Goal: Check status: Check status

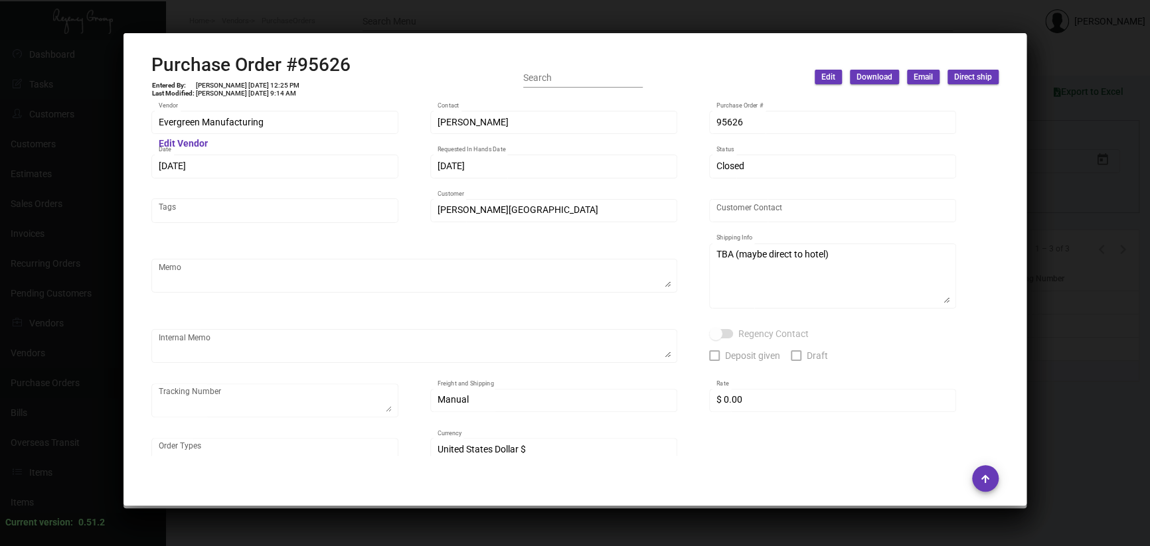
scroll to position [530, 0]
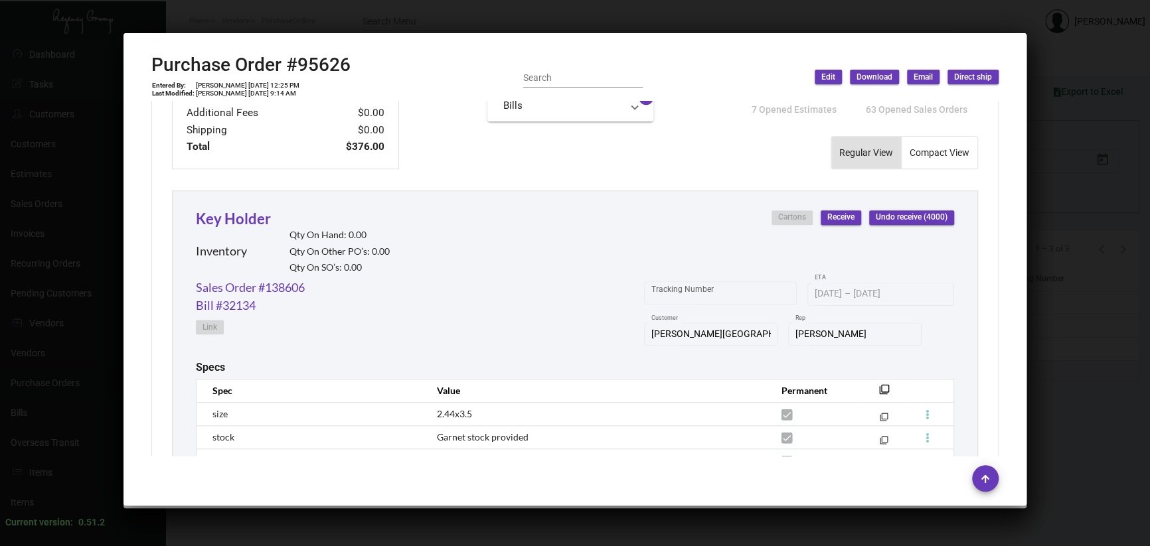
click at [1060, 272] on div at bounding box center [575, 273] width 1150 height 546
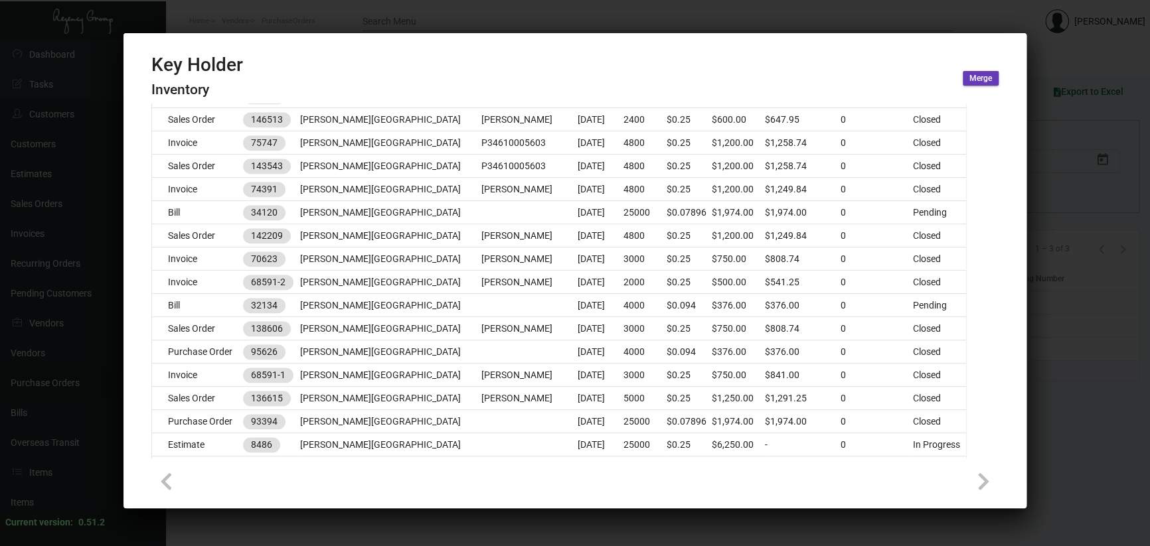
click at [323, 7] on div at bounding box center [575, 273] width 1150 height 546
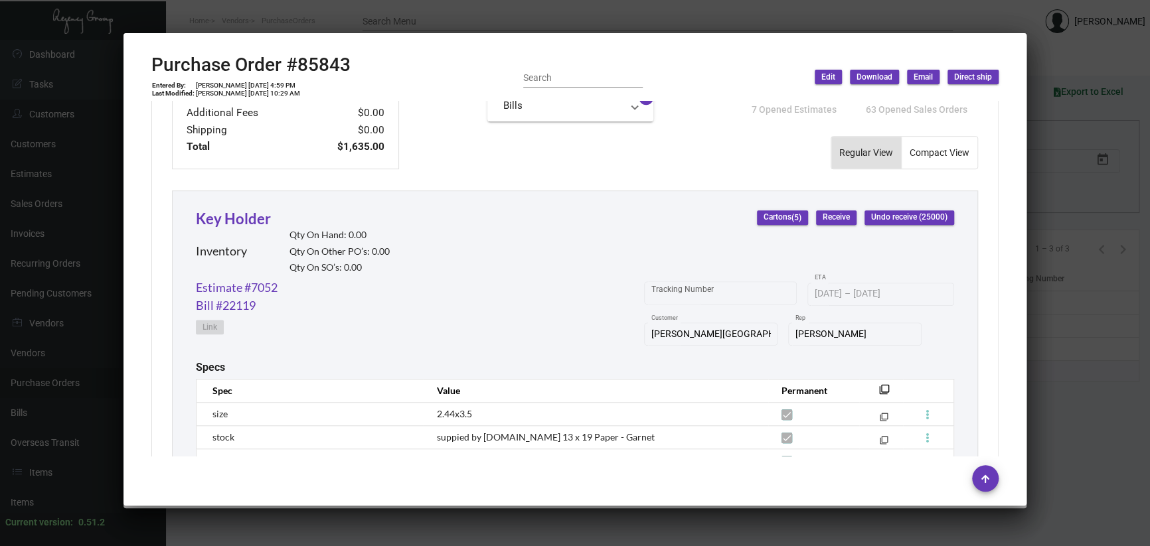
click at [326, 22] on div at bounding box center [575, 273] width 1150 height 546
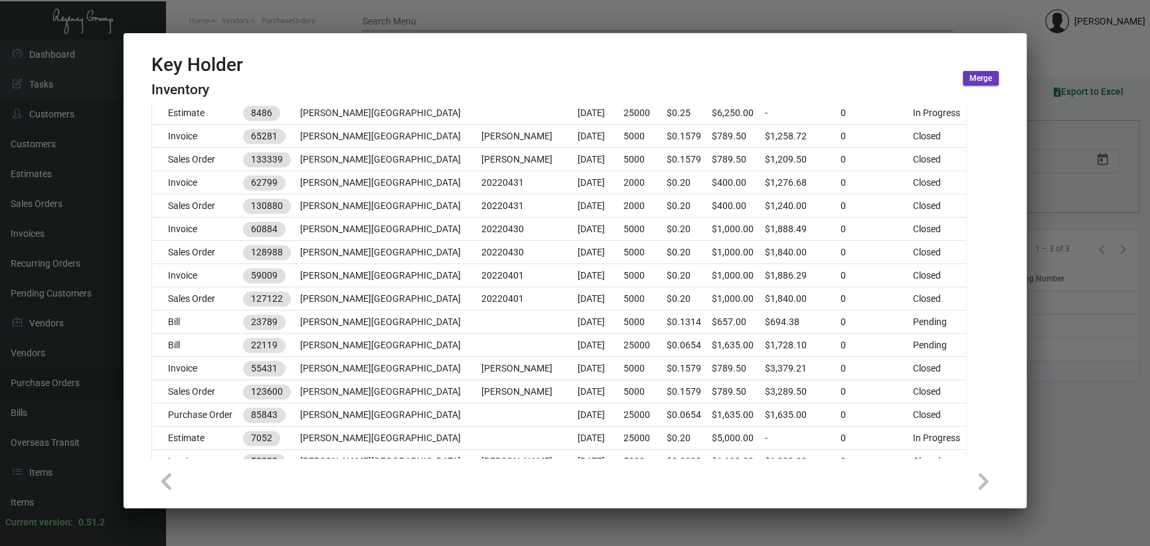
click at [326, 22] on div at bounding box center [575, 273] width 1150 height 546
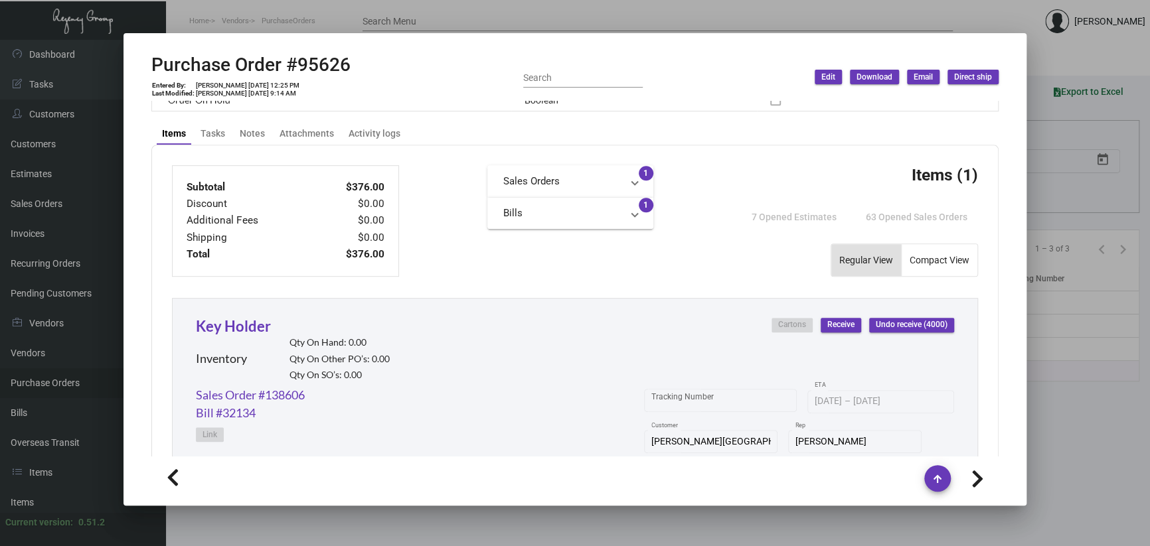
click at [326, 22] on div at bounding box center [575, 273] width 1150 height 546
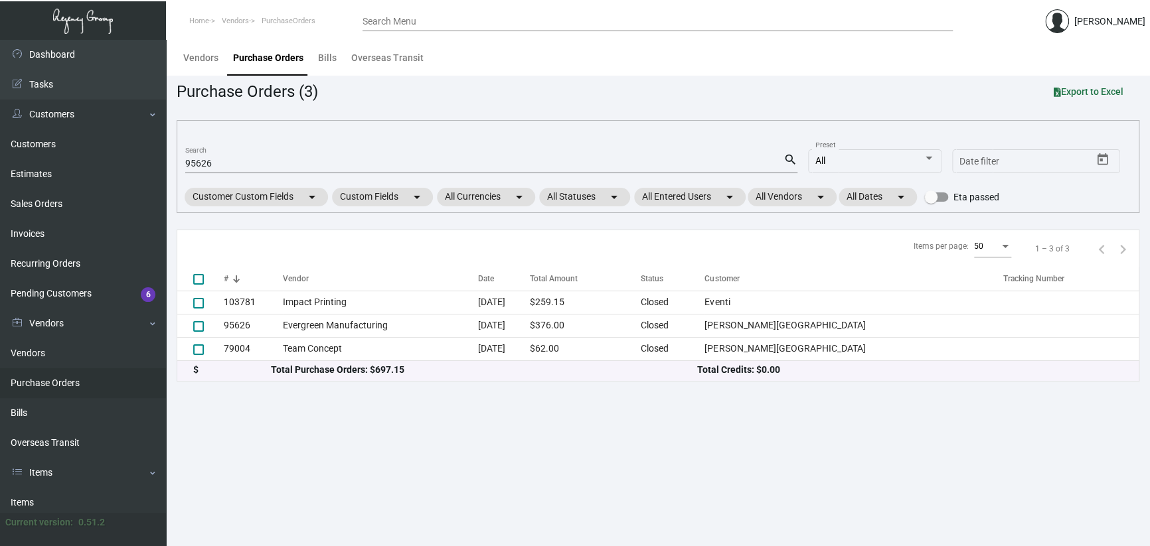
click at [326, 22] on ol "Home Vendors PurchaseOrders" at bounding box center [264, 22] width 196 height 34
drag, startPoint x: 226, startPoint y: 167, endPoint x: 153, endPoint y: 173, distance: 73.9
click at [166, 177] on main "Vendors Purchase Orders Bills Overseas Transit Purchase Orders (3) Export to Ex…" at bounding box center [658, 293] width 984 height 506
paste input "107564"
type input "107564"
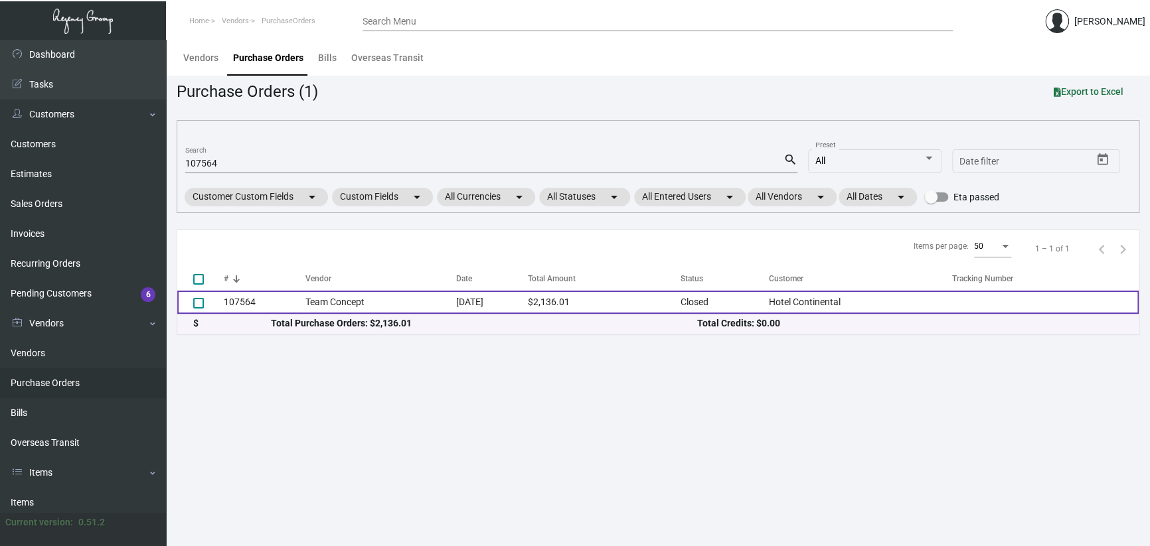
click at [356, 309] on td "Team Concept" at bounding box center [380, 302] width 151 height 23
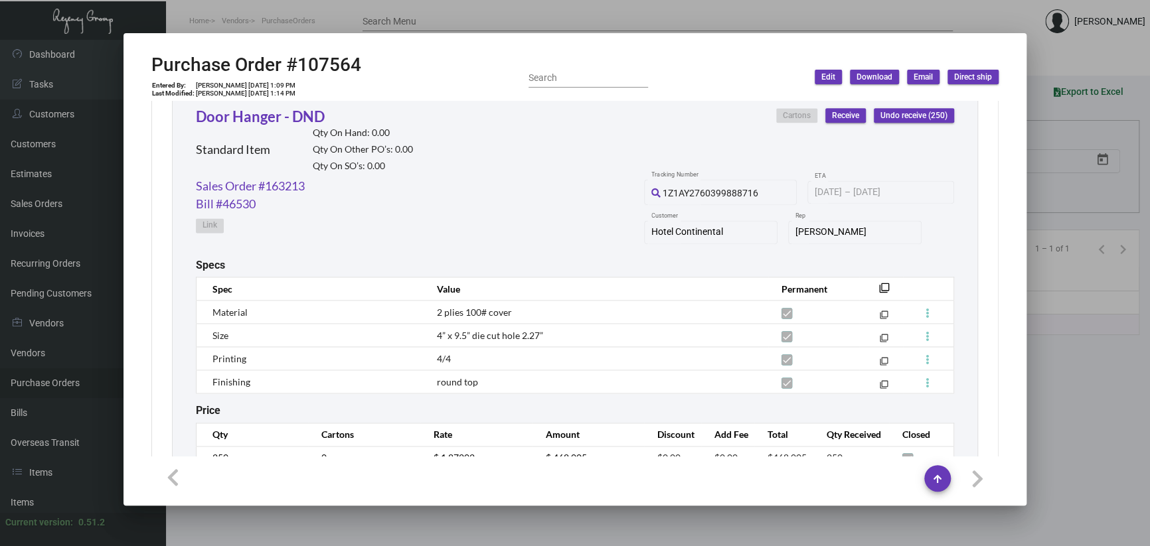
scroll to position [1062, 0]
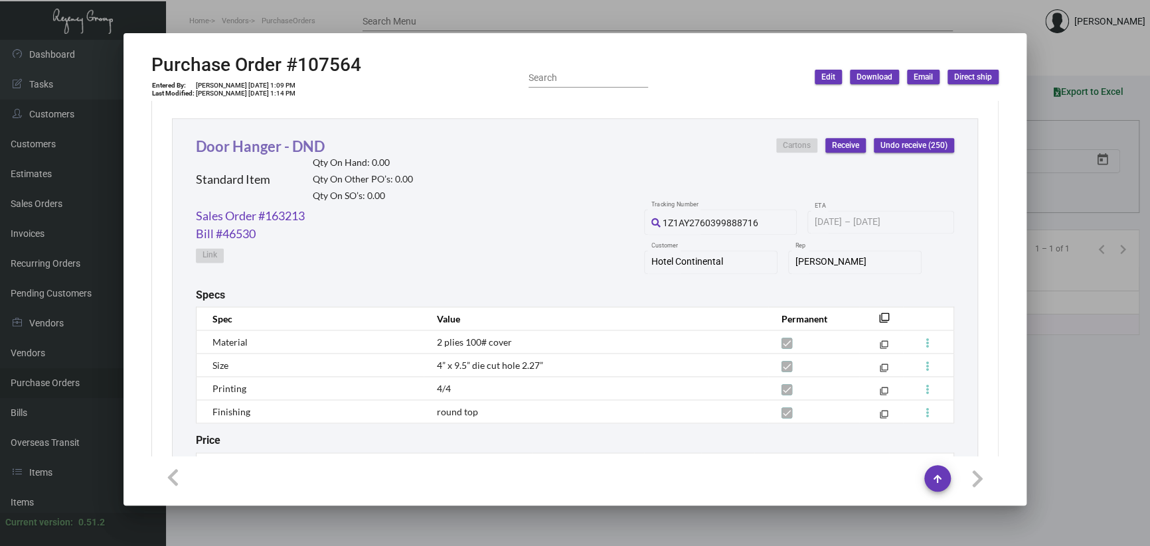
click at [254, 147] on link "Door Hanger - DND" at bounding box center [260, 146] width 129 height 18
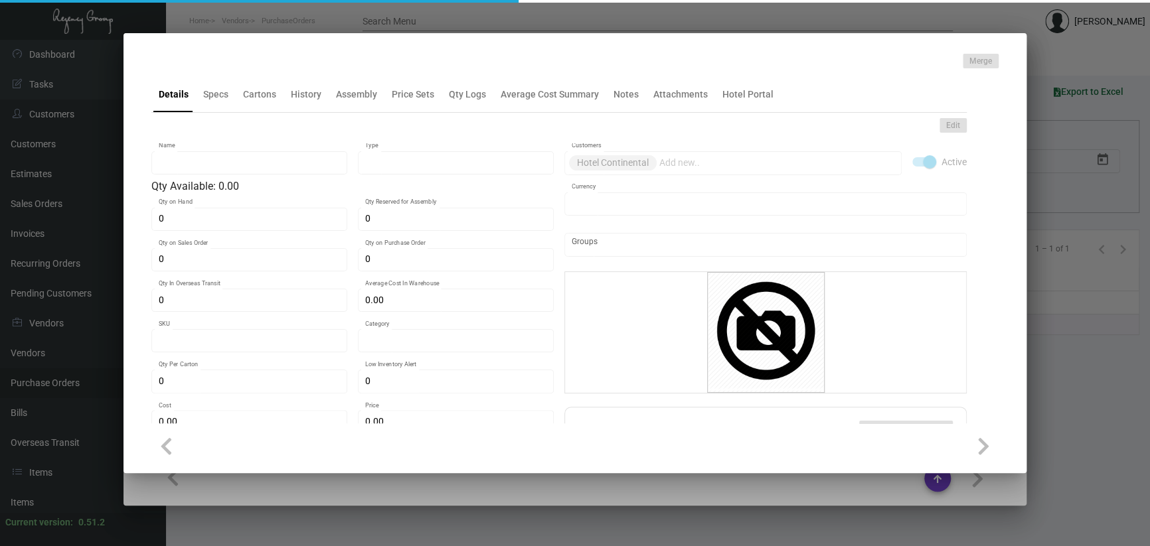
type input "Door Hanger - DND"
type input "Standard Item"
type input "$ 0.00"
type input "HCont-Door Hanger-22"
type input "Standard"
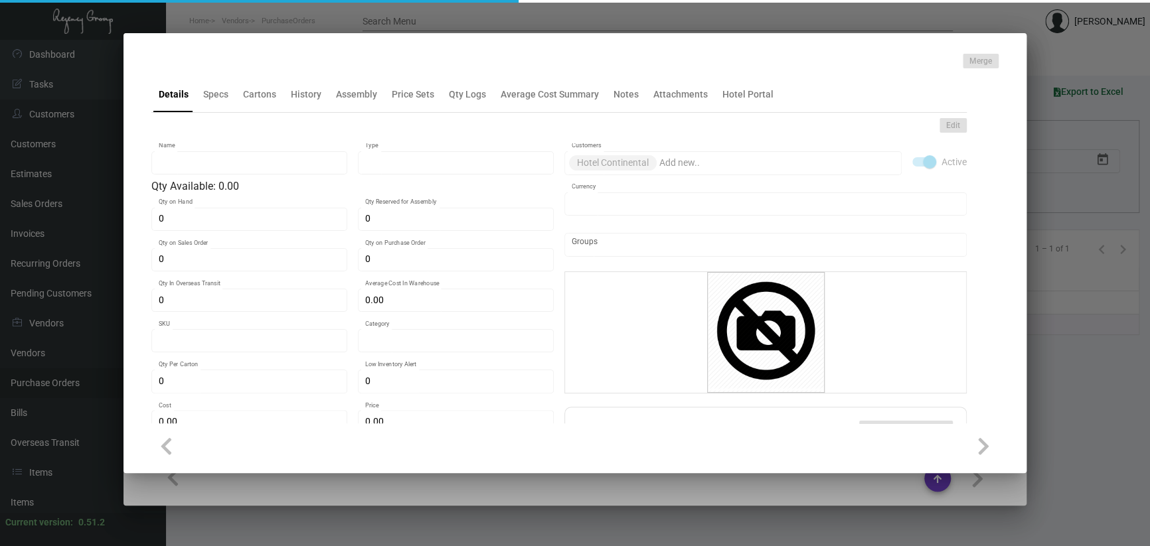
type input "$ 1.87202"
type input "$ 0.00"
checkbox input "true"
type input "United States Dollar $"
click at [309, 90] on div "History" at bounding box center [306, 95] width 31 height 14
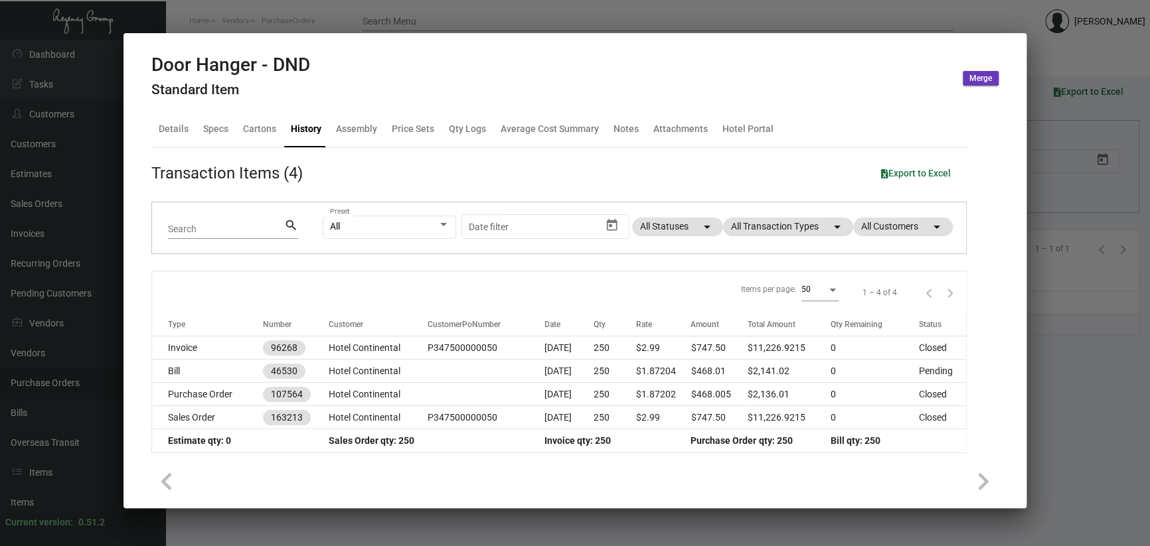
click at [256, 31] on div at bounding box center [575, 273] width 1150 height 546
